Goal: Download file/media

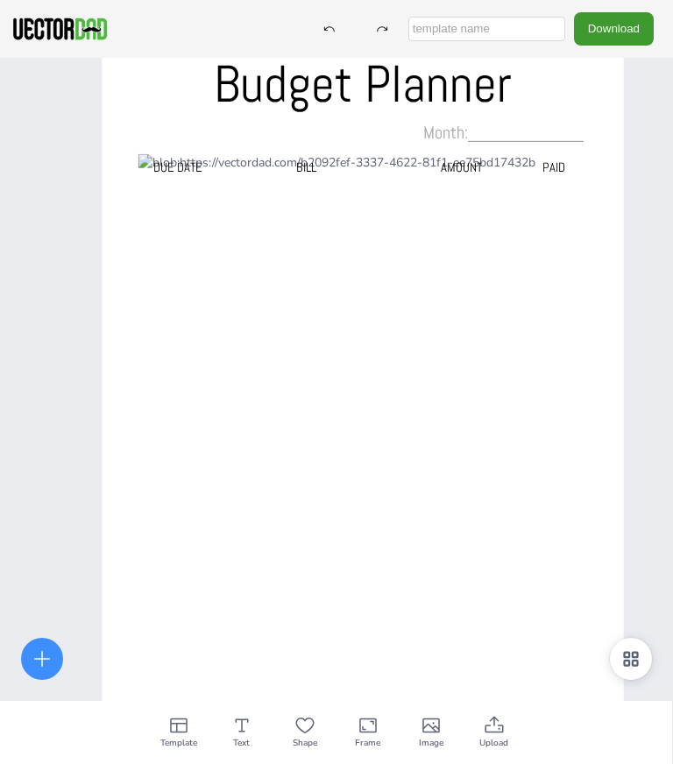
click at [638, 14] on button "Download" at bounding box center [614, 28] width 80 height 32
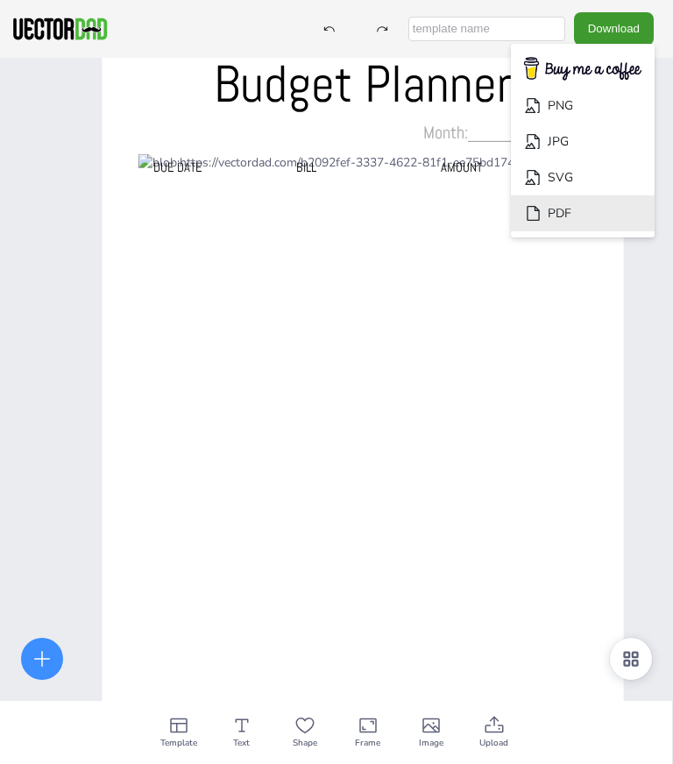
click at [578, 195] on li "PDF" at bounding box center [583, 213] width 144 height 36
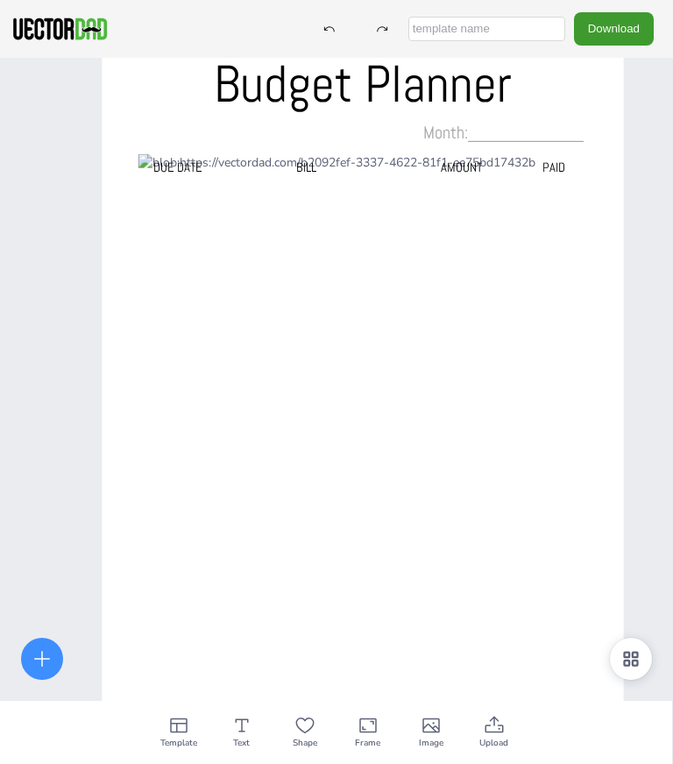
click at [501, 744] on span "Upload" at bounding box center [493, 743] width 29 height 14
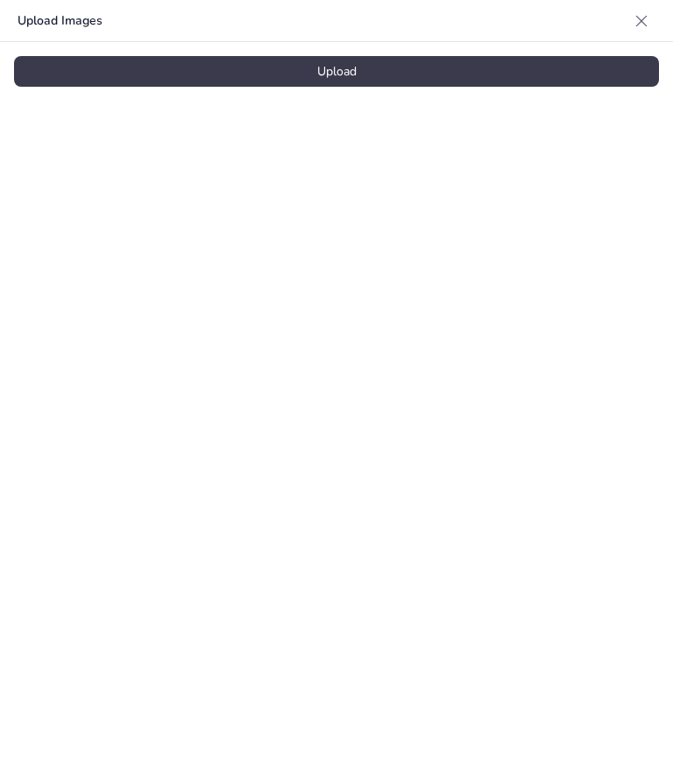
click at [407, 65] on div "Upload" at bounding box center [336, 71] width 645 height 31
click at [321, 63] on div "Upload" at bounding box center [336, 71] width 645 height 31
click at [634, 25] on icon at bounding box center [642, 21] width 18 height 18
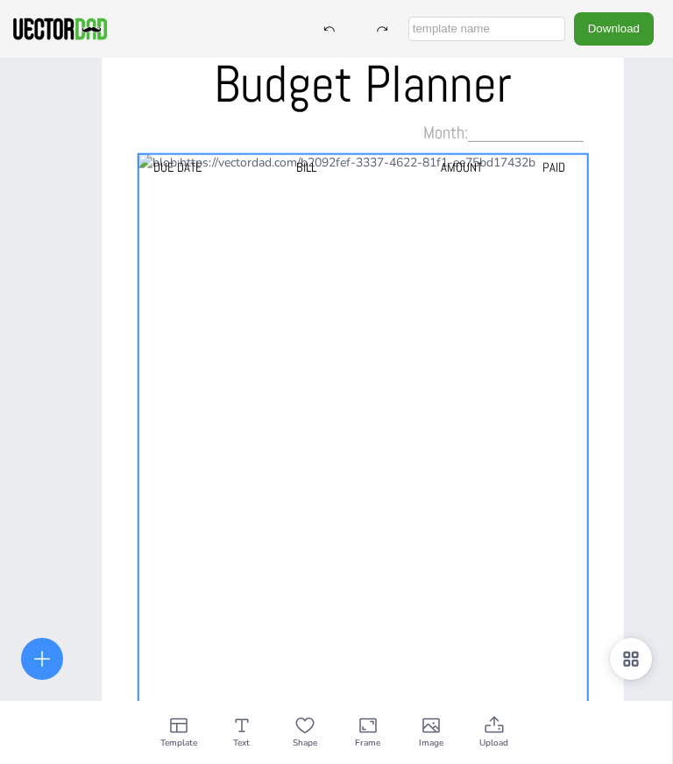
click at [460, 577] on div at bounding box center [363, 441] width 450 height 574
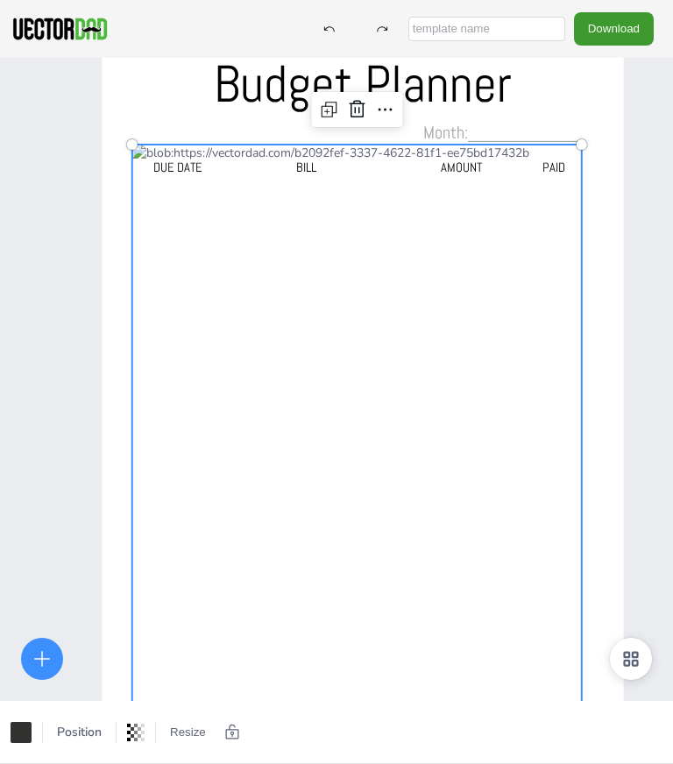
click at [48, 657] on icon at bounding box center [42, 658] width 21 height 21
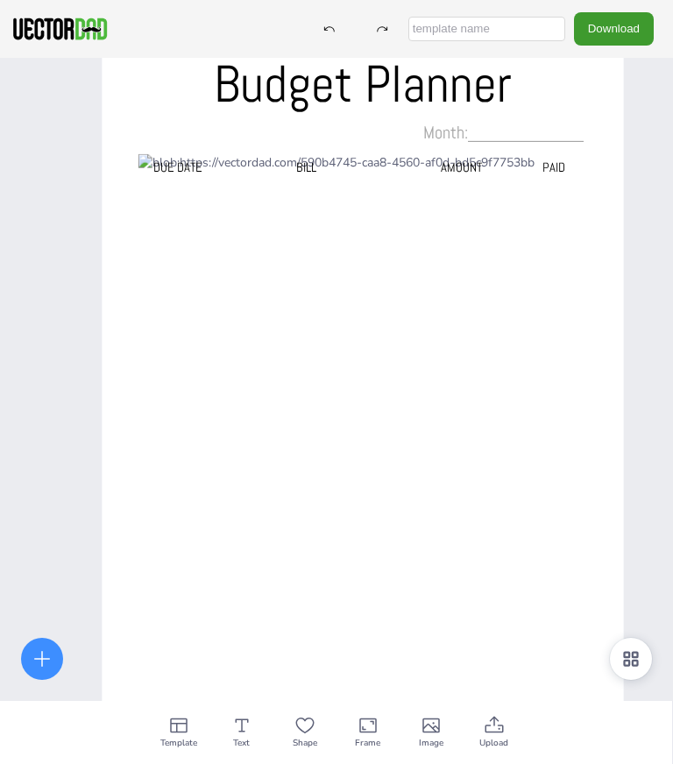
click at [632, 20] on button "Download" at bounding box center [614, 28] width 80 height 32
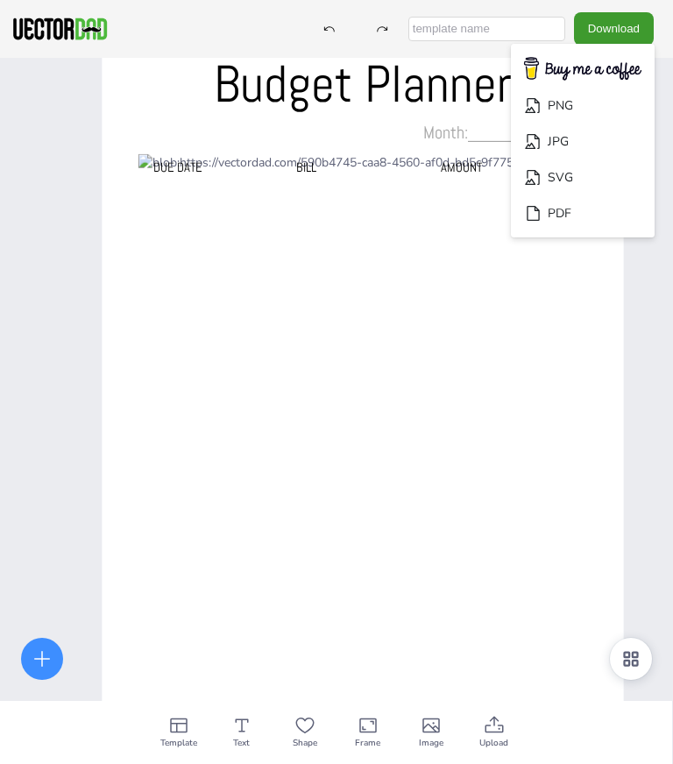
click at [584, 210] on li "PDF" at bounding box center [583, 213] width 144 height 36
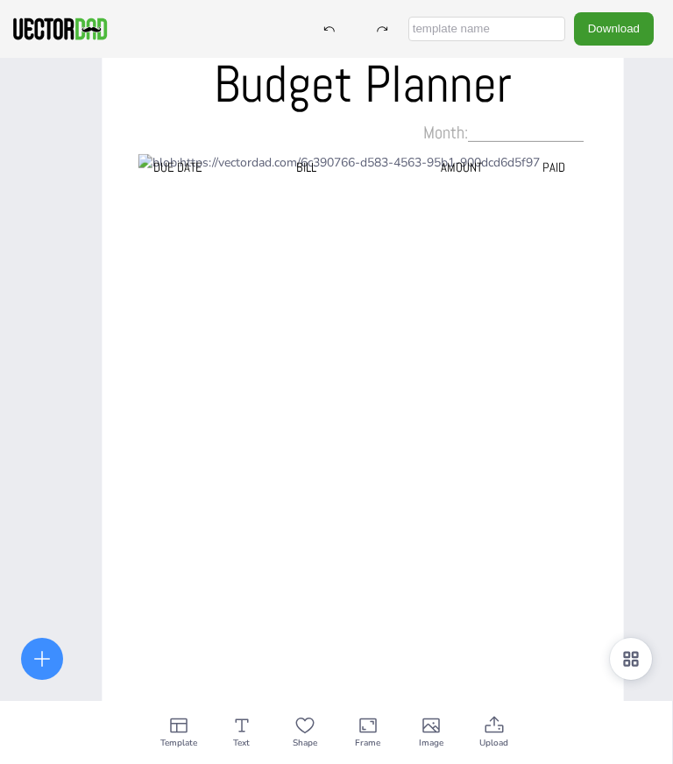
click at [498, 736] on span "Upload" at bounding box center [493, 743] width 29 height 14
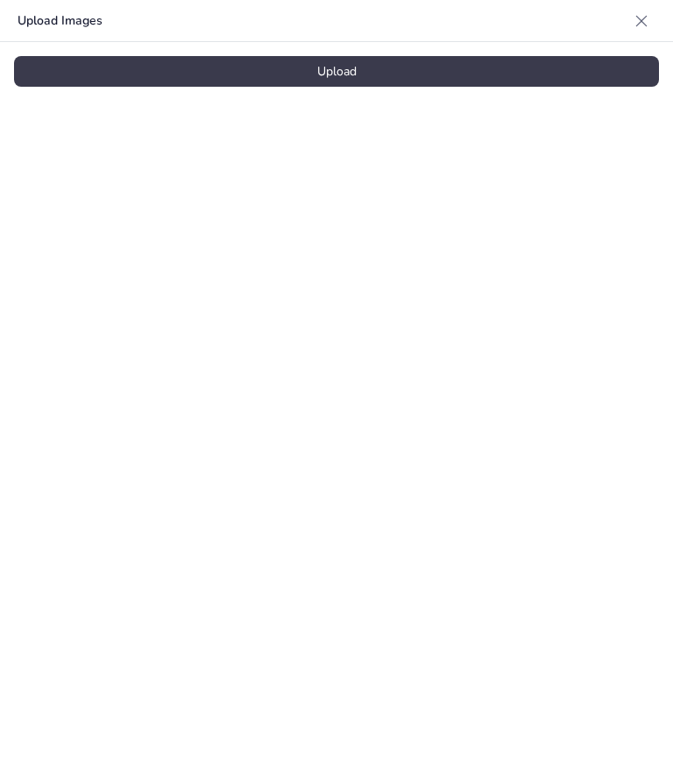
click at [451, 59] on div "Upload" at bounding box center [336, 71] width 645 height 31
